Goal: Transaction & Acquisition: Purchase product/service

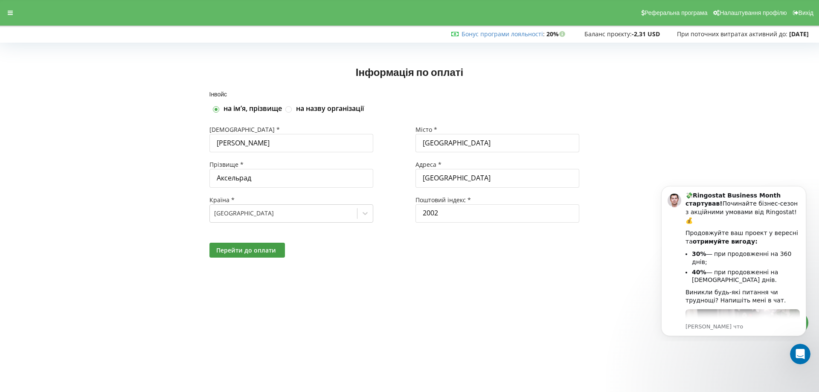
click at [602, 34] on span "Баланс проєкту:" at bounding box center [608, 34] width 47 height 8
click at [516, 32] on link "Бонус програми лояльності" at bounding box center [502, 34] width 81 height 8
click at [222, 252] on span "Перейти до оплати" at bounding box center [246, 250] width 60 height 8
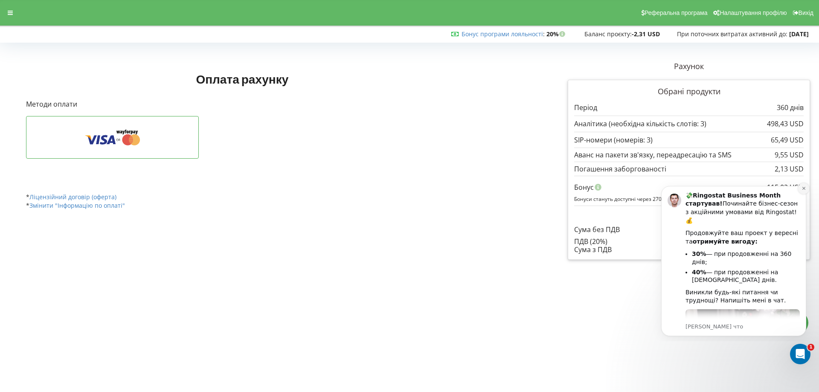
click at [804, 186] on icon "Dismiss notification" at bounding box center [804, 188] width 5 height 5
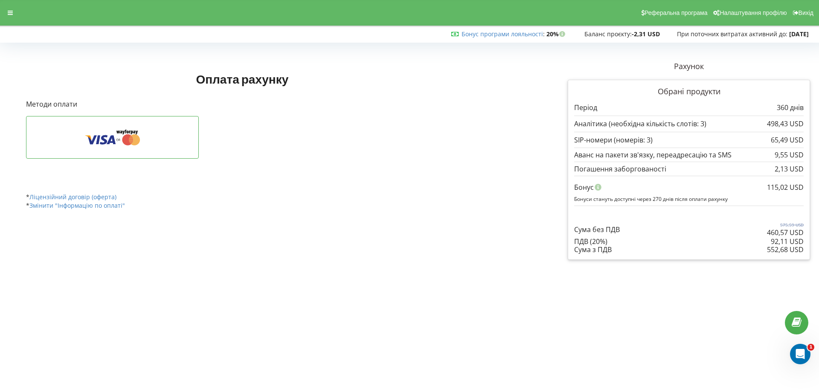
click at [582, 230] on p "Сума без ПДВ" at bounding box center [597, 230] width 46 height 10
click at [615, 229] on p "Сума без ПДВ" at bounding box center [597, 230] width 46 height 10
click at [576, 238] on div "ПДВ (20%)" at bounding box center [689, 242] width 230 height 8
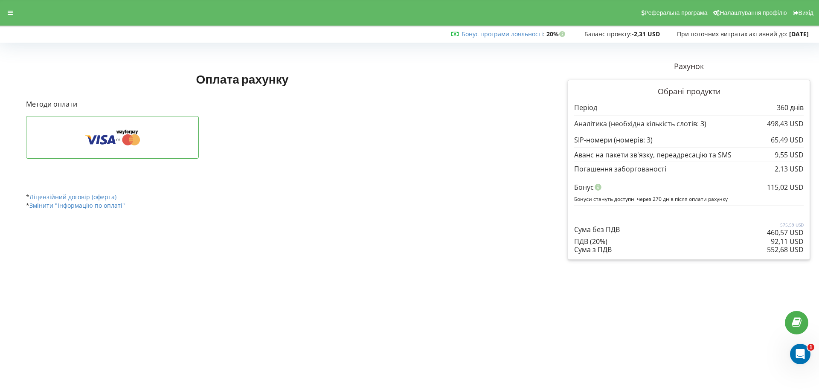
click at [576, 238] on div "ПДВ (20%)" at bounding box center [689, 242] width 230 height 8
click at [597, 241] on div "ПДВ (20%)" at bounding box center [689, 242] width 230 height 8
click at [583, 255] on div "Обрані продукти Період 360 днів 498,43 USD 65,49 USD" at bounding box center [689, 170] width 242 height 180
click at [583, 250] on div "Сума з ПДВ" at bounding box center [689, 250] width 230 height 8
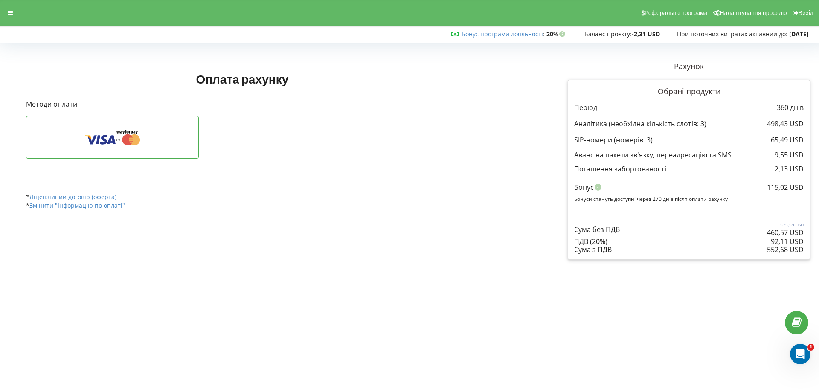
click at [583, 250] on div "Сума з ПДВ" at bounding box center [689, 250] width 230 height 8
click at [607, 250] on div "Сума з ПДВ" at bounding box center [689, 250] width 230 height 8
click at [507, 185] on div "Оплата рахунку Рахунок Обрані продукти" at bounding box center [274, 139] width 508 height 169
drag, startPoint x: 768, startPoint y: 188, endPoint x: 798, endPoint y: 189, distance: 30.3
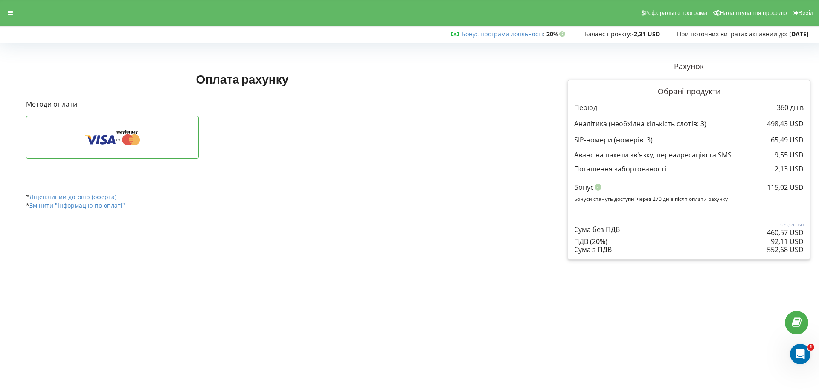
click at [801, 189] on div "115,02 USD" at bounding box center [785, 187] width 37 height 16
click at [704, 176] on div "115,02 USD Бонус Бонуси стануть доступні через 270 днів після оплати рахунку" at bounding box center [689, 191] width 230 height 30
click at [779, 232] on p "460,57 USD" at bounding box center [785, 233] width 37 height 10
click at [530, 240] on div "Оплата рахунку Рахунок Обрані продукти" at bounding box center [409, 160] width 813 height 211
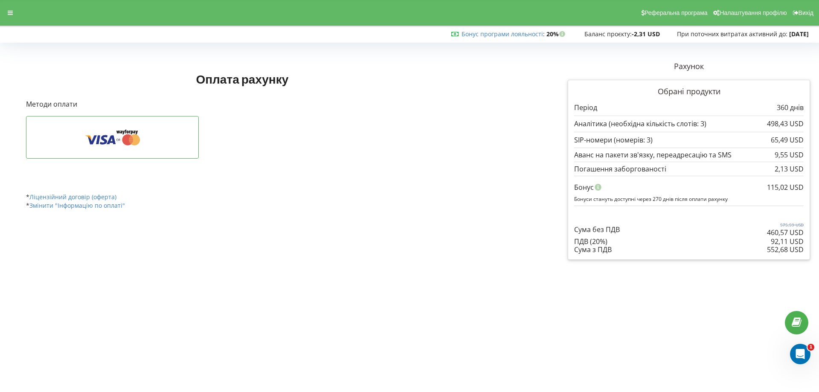
drag, startPoint x: 529, startPoint y: 243, endPoint x: 477, endPoint y: 244, distance: 51.6
click at [477, 244] on div "Оплата рахунку Рахунок Обрані продукти 360 днів" at bounding box center [274, 160] width 508 height 211
